Goal: Task Accomplishment & Management: Manage account settings

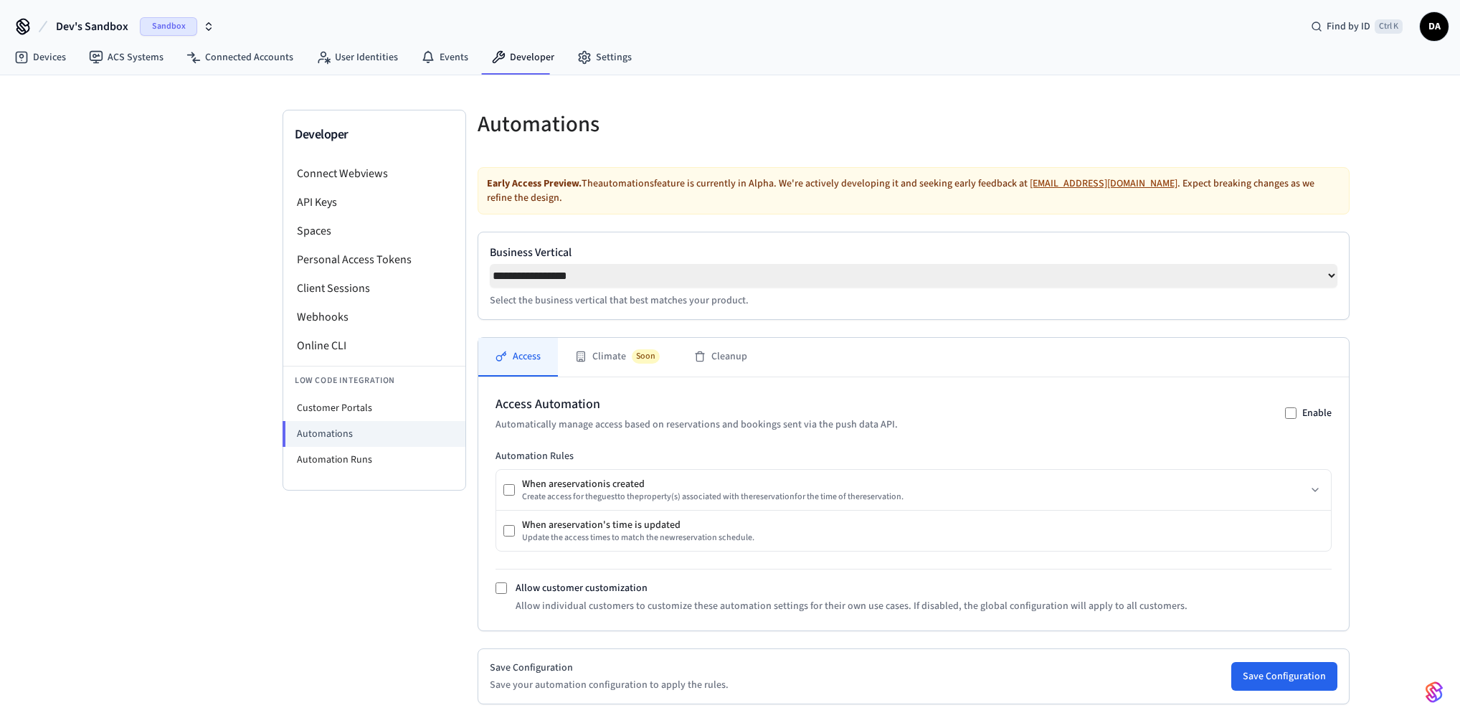
select select "**********"
click at [62, 60] on link "Devices" at bounding box center [40, 57] width 75 height 26
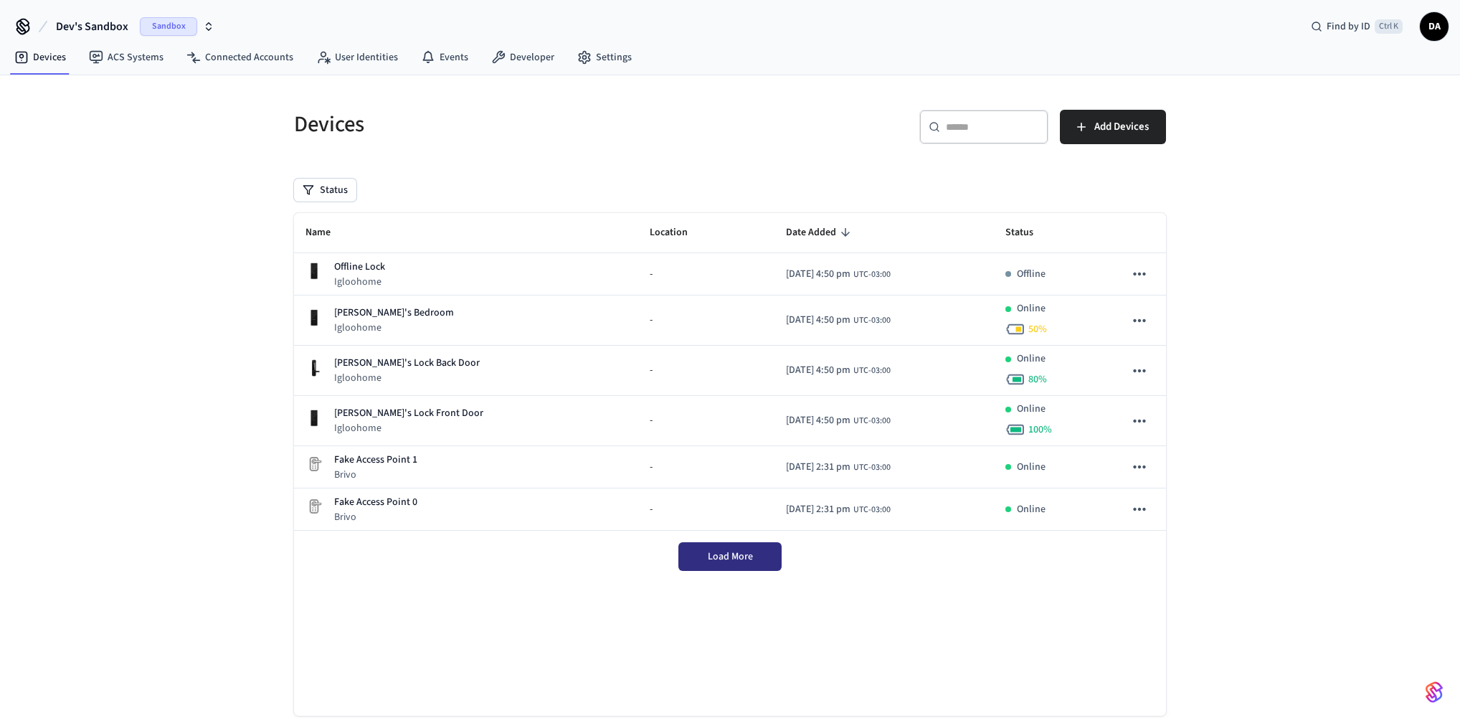
click at [719, 544] on button "Load More" at bounding box center [729, 556] width 103 height 29
click at [690, 553] on button "Load More" at bounding box center [729, 556] width 103 height 29
click at [1338, 27] on span "Find by ID" at bounding box center [1349, 26] width 44 height 14
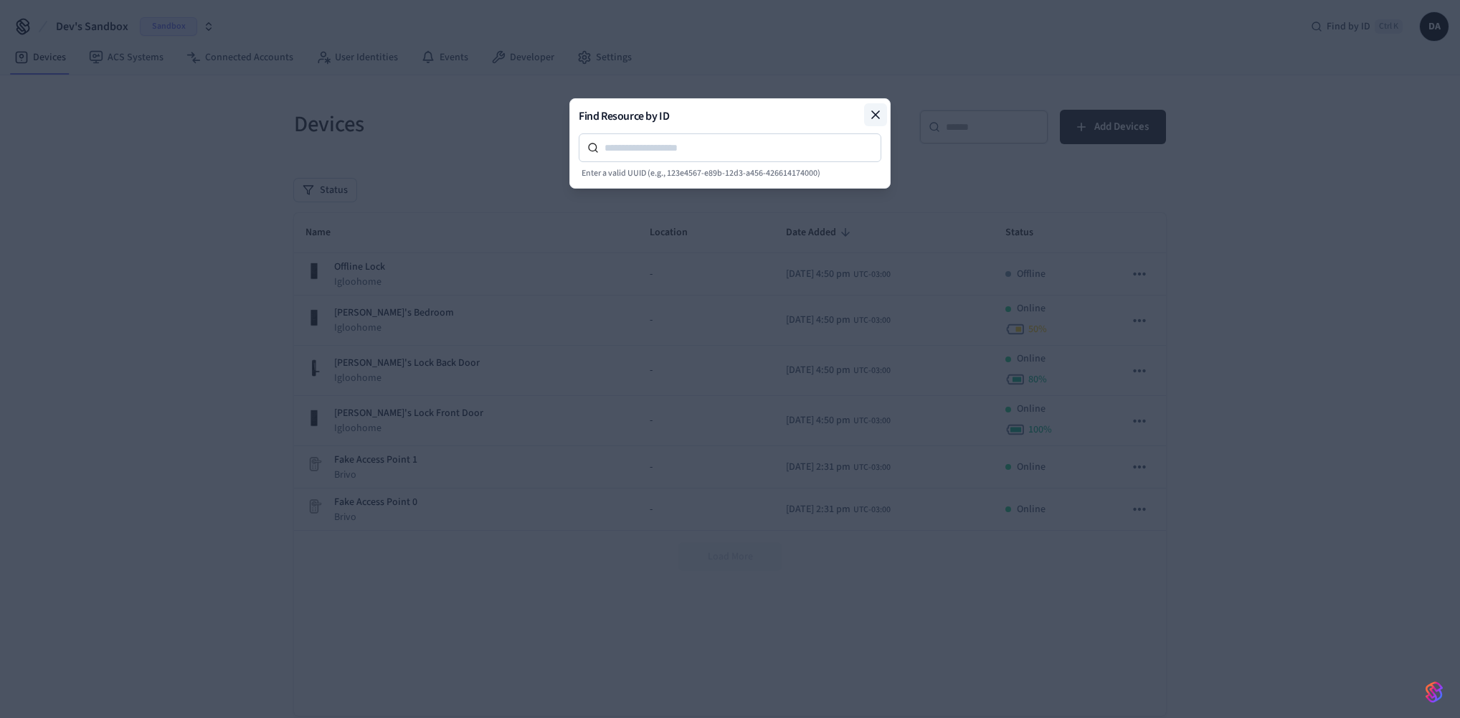
click at [877, 110] on icon at bounding box center [875, 115] width 14 height 14
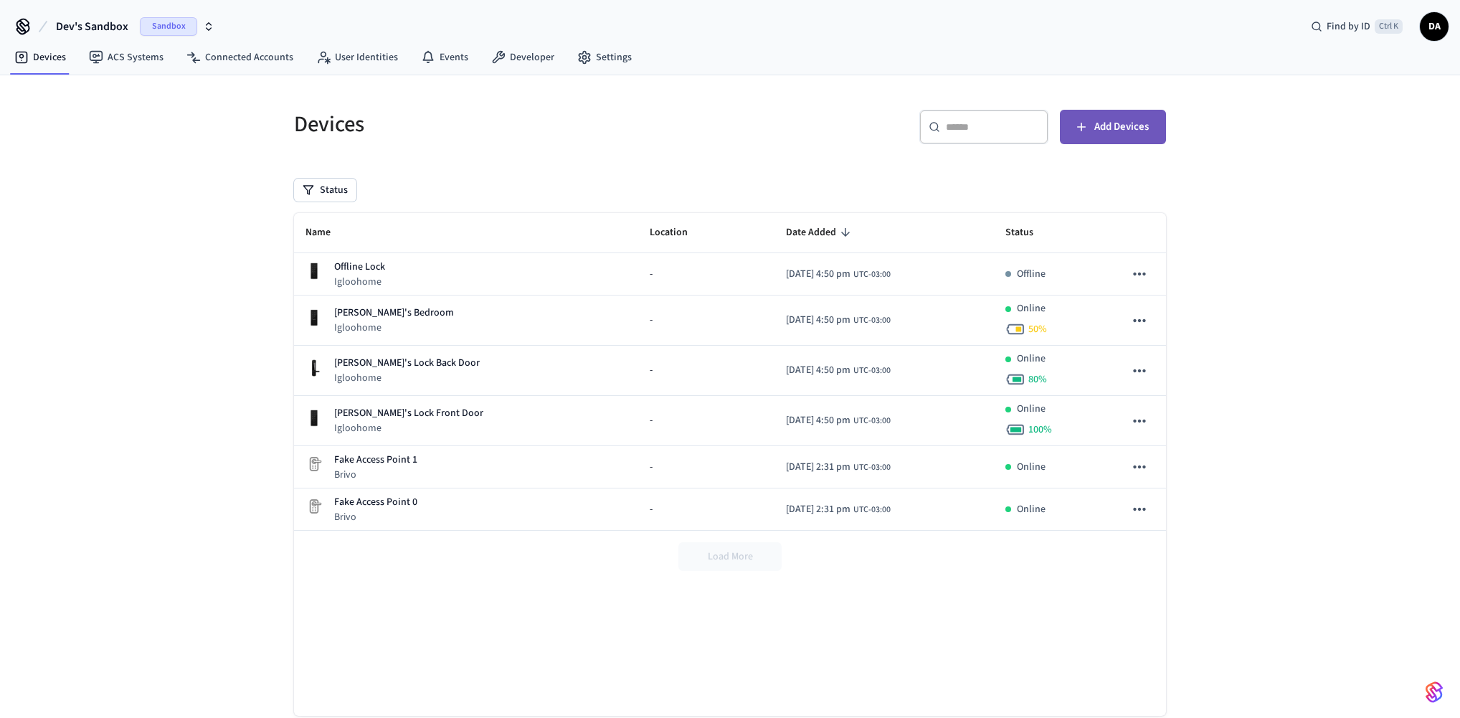
click at [1106, 130] on span "Add Devices" at bounding box center [1121, 127] width 55 height 19
click at [1140, 139] on button "Add Devices" at bounding box center [1113, 127] width 106 height 34
